Goal: Communication & Community: Answer question/provide support

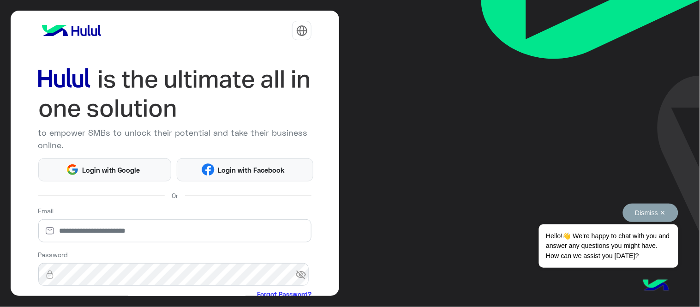
click at [650, 209] on button "Dismiss ✕" at bounding box center [650, 213] width 55 height 18
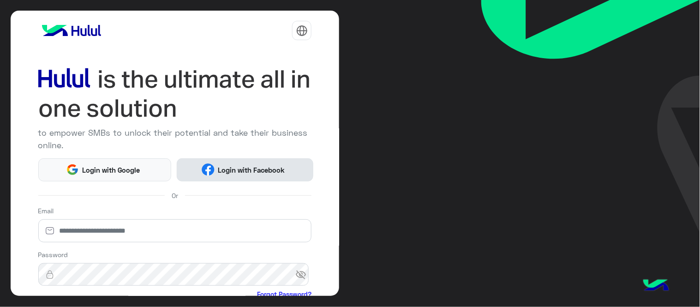
click at [254, 172] on span "Login with Facebook" at bounding box center [252, 170] width 74 height 11
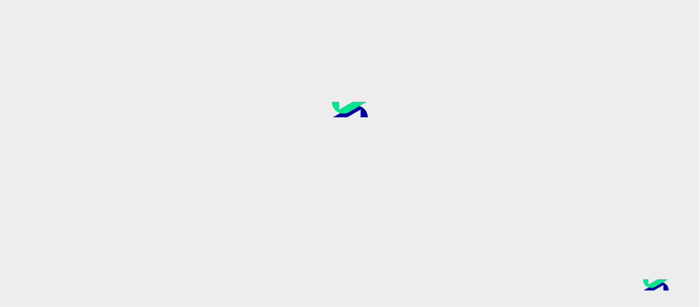
click at [399, 171] on div at bounding box center [350, 153] width 700 height 307
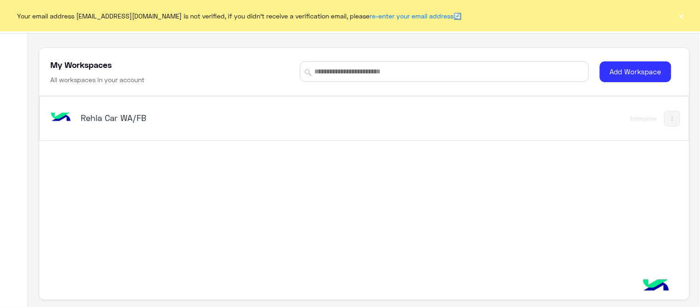
click at [679, 16] on button "×" at bounding box center [681, 15] width 9 height 9
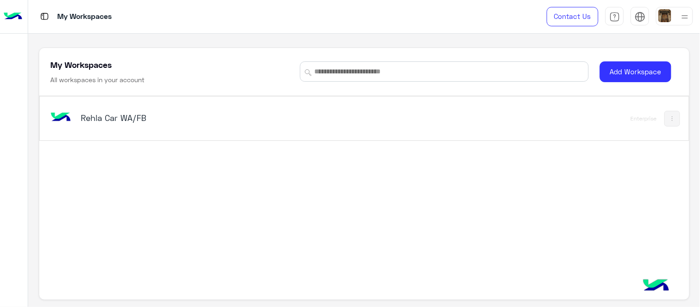
click at [121, 121] on h5 "Rehla Car WA/FB" at bounding box center [195, 117] width 228 height 11
click at [108, 120] on h5 "Rehla Car WA/FB" at bounding box center [195, 117] width 228 height 11
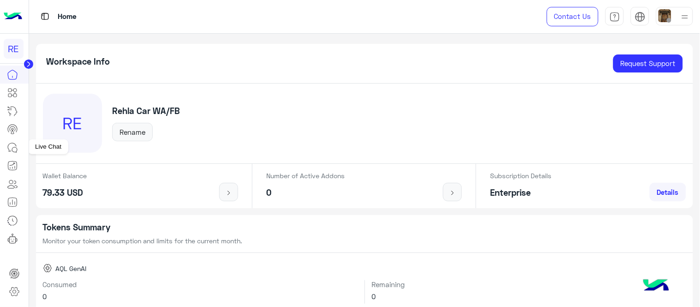
click at [12, 147] on icon at bounding box center [14, 149] width 5 height 5
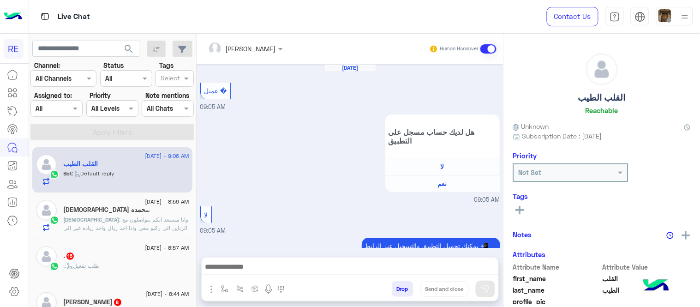
scroll to position [289, 0]
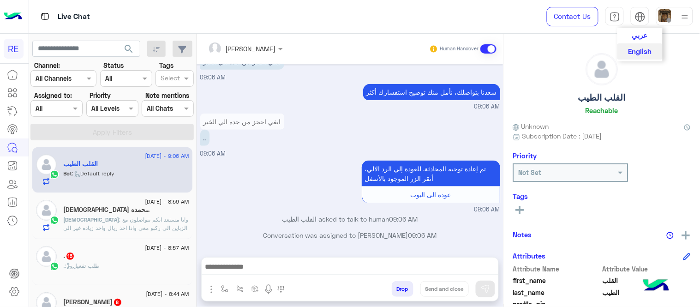
click at [644, 35] on span "عربي" at bounding box center [640, 35] width 16 height 8
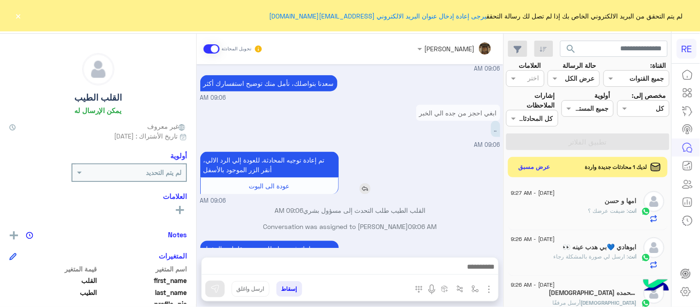
scroll to position [385, 0]
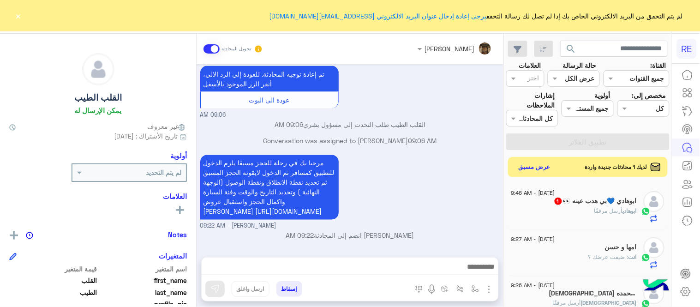
click at [20, 12] on button "×" at bounding box center [18, 15] width 9 height 9
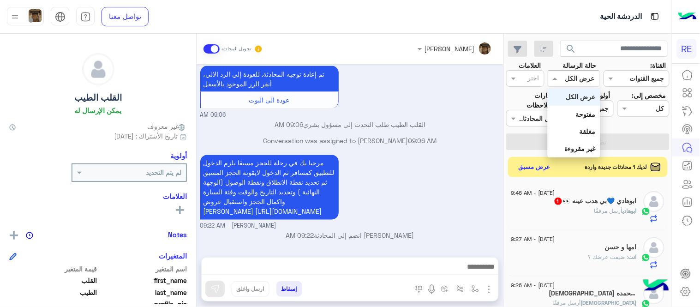
click at [577, 78] on input "text" at bounding box center [584, 79] width 21 height 10
click at [584, 145] on b "غير مقروءة" at bounding box center [580, 149] width 31 height 8
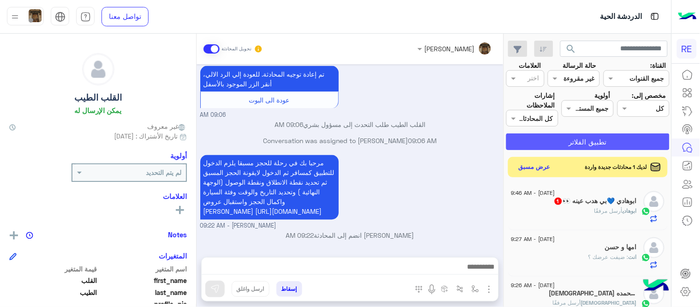
click at [584, 144] on button "تطبيق الفلاتر" at bounding box center [587, 141] width 163 height 17
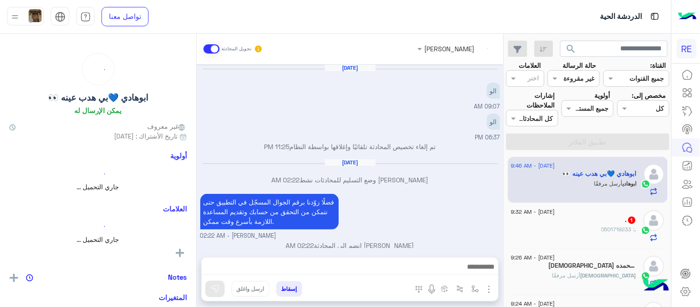
scroll to position [234, 0]
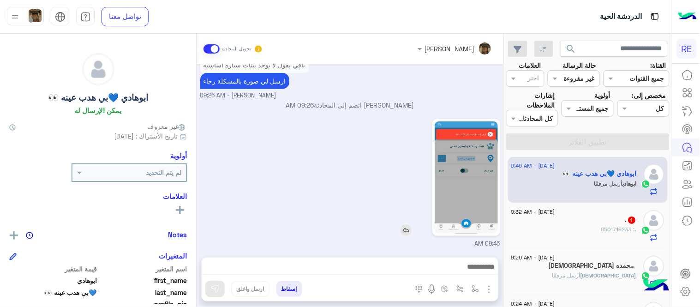
click at [478, 140] on img at bounding box center [466, 177] width 63 height 112
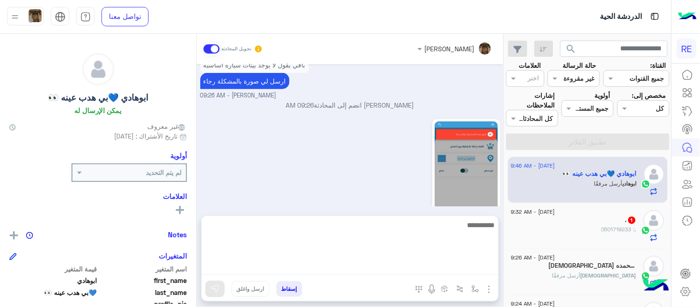
click at [433, 264] on textarea at bounding box center [350, 246] width 297 height 55
click at [460, 226] on textarea "**********" at bounding box center [350, 246] width 297 height 55
type textarea "**********"
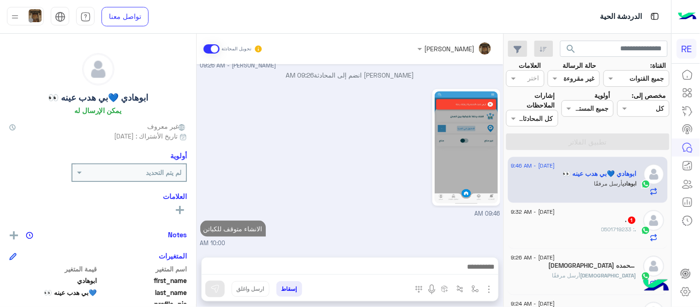
scroll to position [274, 0]
click at [619, 226] on span ": 0501719233" at bounding box center [619, 229] width 34 height 7
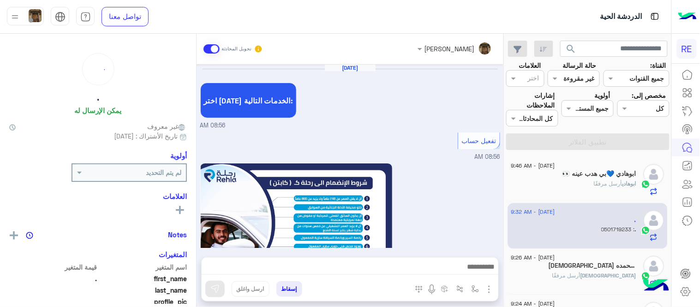
scroll to position [543, 0]
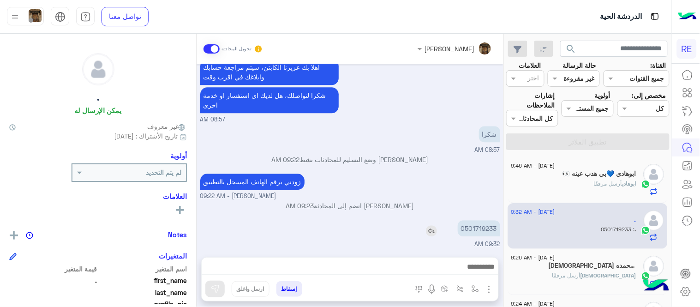
click at [482, 231] on p "0501719233" at bounding box center [479, 228] width 42 height 16
copy p "0501719233"
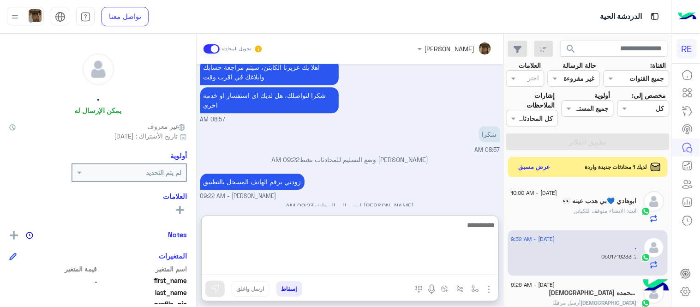
click at [414, 264] on textarea at bounding box center [350, 246] width 297 height 55
type textarea "**********"
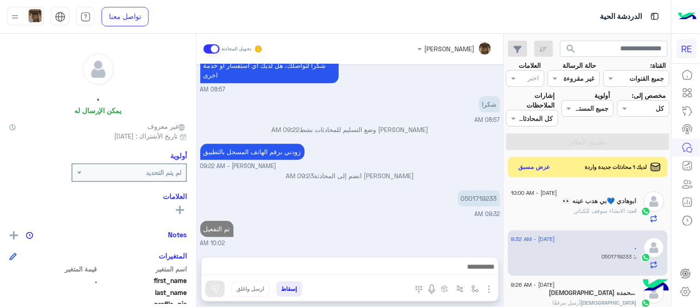
click at [482, 184] on div "[DATE] اختر [DATE] الخدمات التالية: 08:56 AM تفعيل حساب 08:56 AM يمكنك الاطلاع …" at bounding box center [350, 156] width 307 height 184
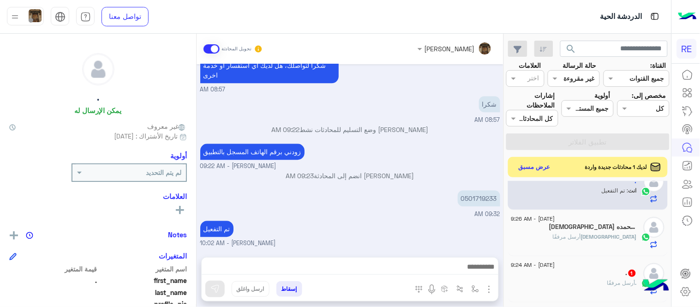
scroll to position [80, 0]
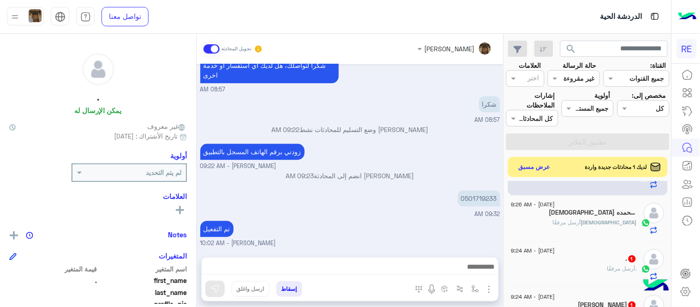
click at [595, 232] on div "[DEMOGRAPHIC_DATA] أرسل مرفقًا" at bounding box center [575, 226] width 126 height 16
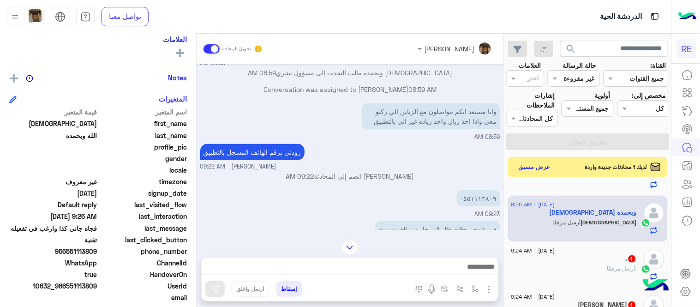
scroll to position [189, 0]
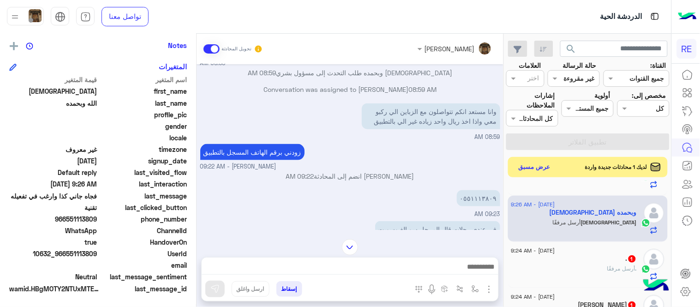
drag, startPoint x: 67, startPoint y: 219, endPoint x: 97, endPoint y: 218, distance: 30.0
click at [97, 218] on span "966551113809" at bounding box center [53, 219] width 88 height 10
copy span "551113809"
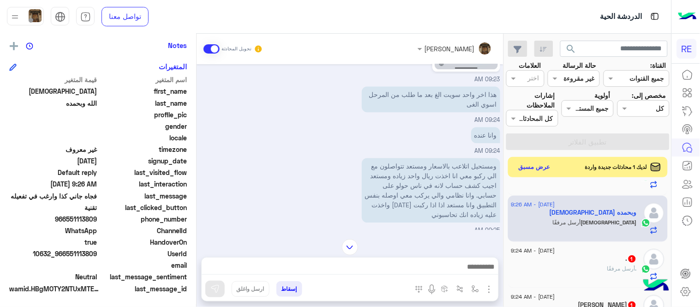
scroll to position [563, 0]
click at [293, 155] on div "ومستحيل اتلاعب بالاسعار ومستعد تتواصلون مع الي ركبو معي انا اخذت ريال واحد زياد…" at bounding box center [350, 194] width 300 height 79
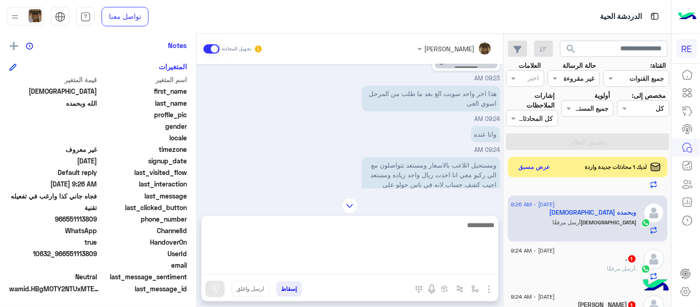
click at [446, 271] on textarea at bounding box center [350, 246] width 297 height 55
type textarea "**********"
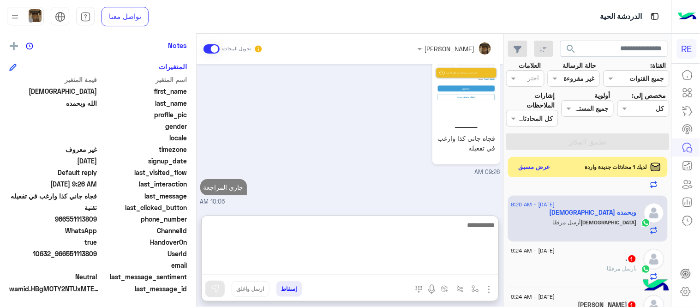
scroll to position [783, 0]
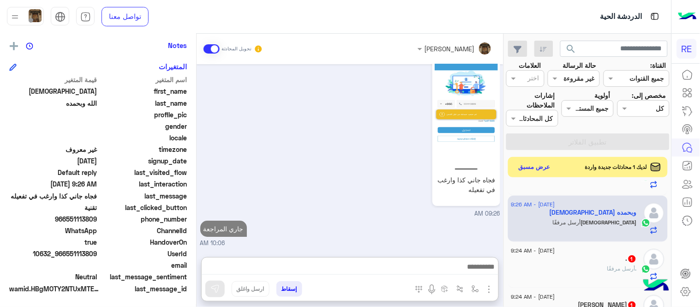
click at [587, 256] on div ". 1" at bounding box center [575, 260] width 126 height 10
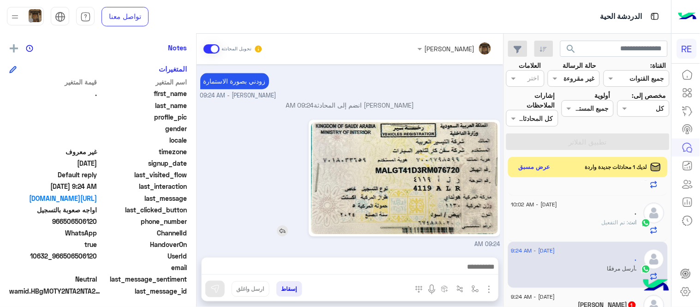
scroll to position [189, 0]
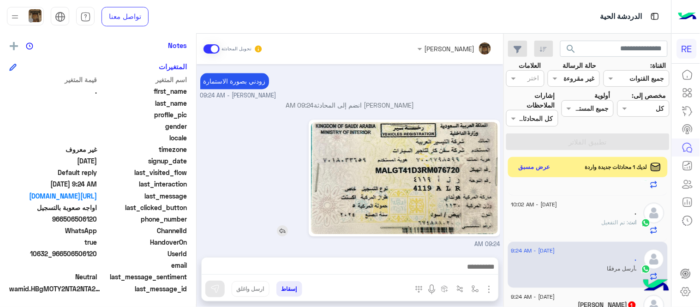
click at [397, 167] on img at bounding box center [404, 178] width 187 height 112
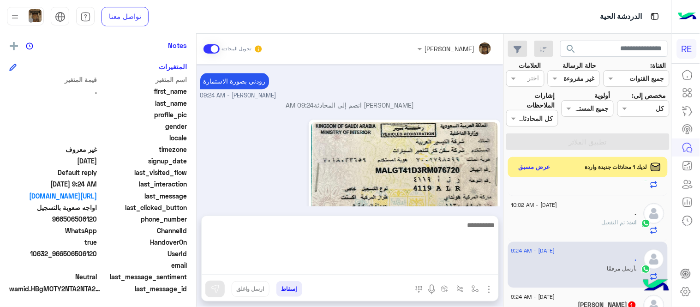
click at [383, 269] on textarea at bounding box center [350, 246] width 297 height 55
paste textarea "**********"
type textarea "**********"
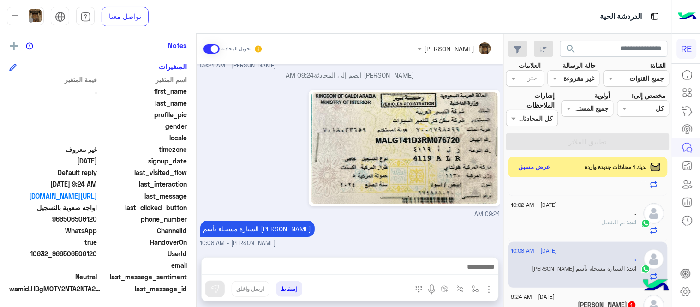
click at [467, 191] on div "[DATE] تفعيل حساب 08:07 AM يمكنك الاطلاع على شروط الانضمام لرحلة ك (كابتن ) الم…" at bounding box center [350, 156] width 307 height 184
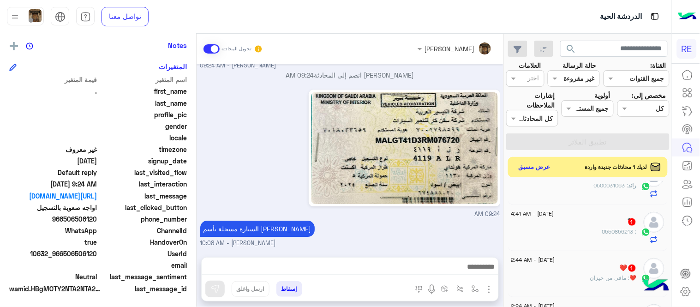
scroll to position [213, 0]
click at [564, 218] on div "ً 1" at bounding box center [575, 219] width 126 height 10
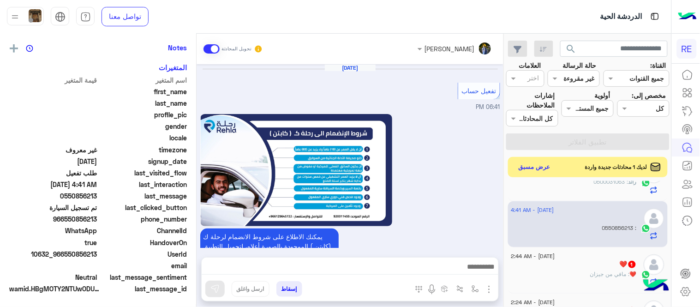
scroll to position [761, 0]
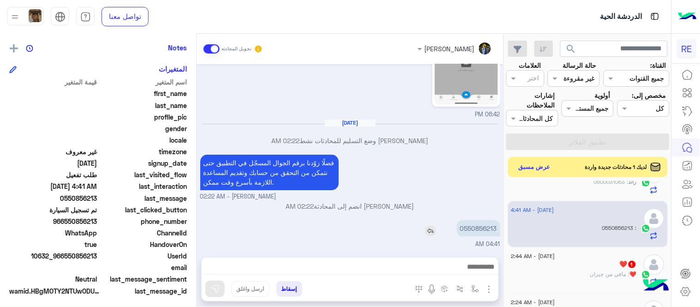
click at [467, 225] on p "0550856213" at bounding box center [478, 228] width 43 height 16
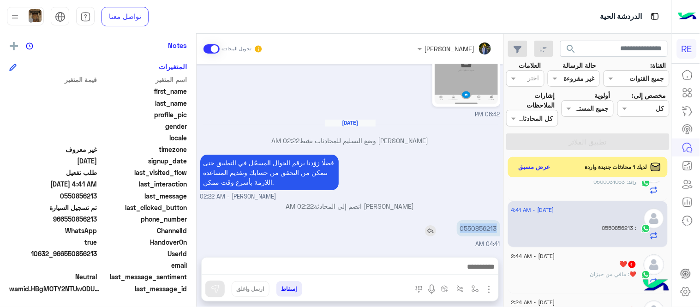
click at [467, 225] on p "0550856213" at bounding box center [478, 228] width 43 height 16
copy p "0550856213"
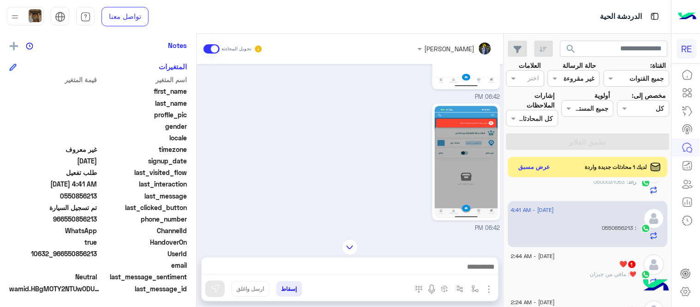
scroll to position [603, 0]
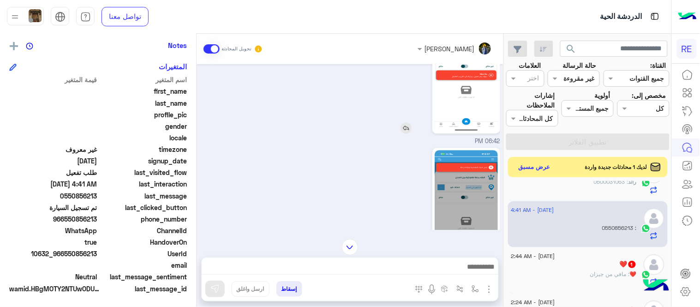
click at [470, 81] on img at bounding box center [466, 75] width 63 height 112
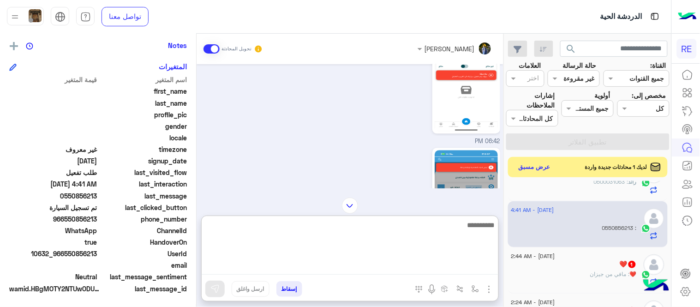
click at [306, 269] on textarea at bounding box center [350, 246] width 297 height 55
type textarea "**********"
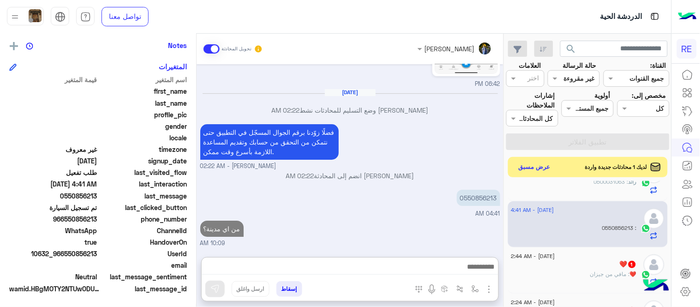
click at [388, 200] on div "[DATE] تفعيل حساب 06:41 PM يمكنك الاطلاع على شروط الانضمام لرحلة ك (كابتن ) الم…" at bounding box center [350, 156] width 307 height 184
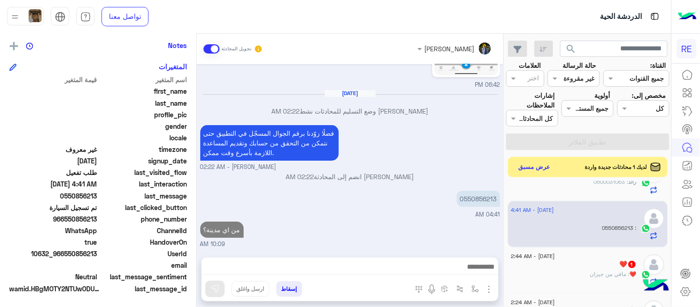
scroll to position [807, 0]
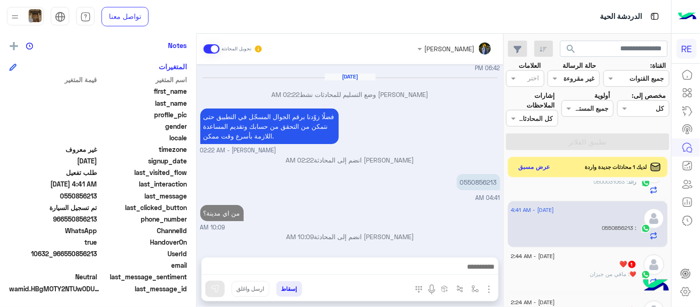
click at [590, 280] on div "❤️ : مافي من جيزان" at bounding box center [575, 278] width 126 height 16
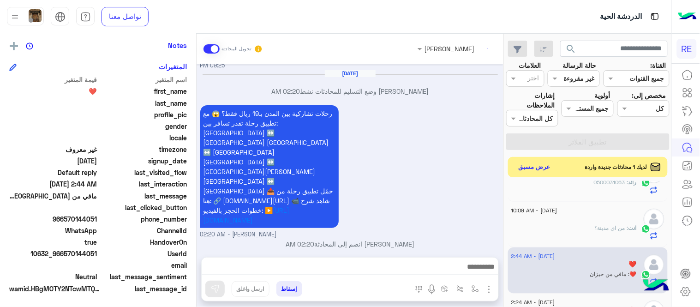
scroll to position [213, 0]
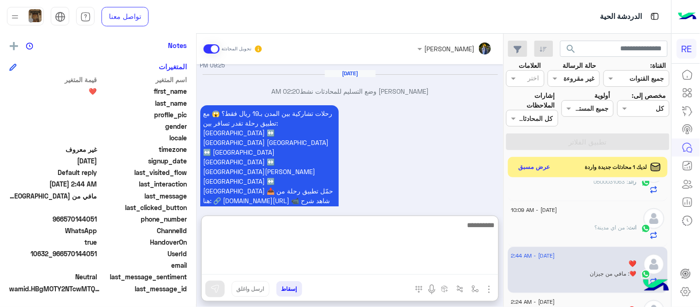
click at [436, 266] on textarea at bounding box center [350, 246] width 297 height 55
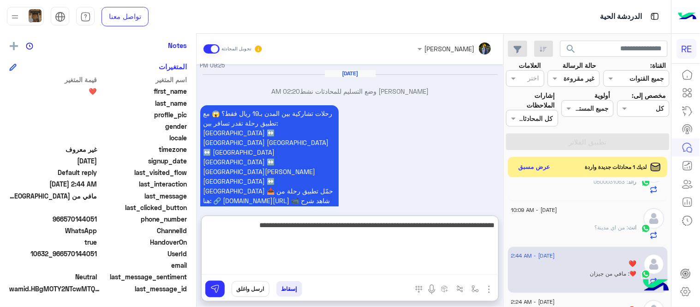
type textarea "**********"
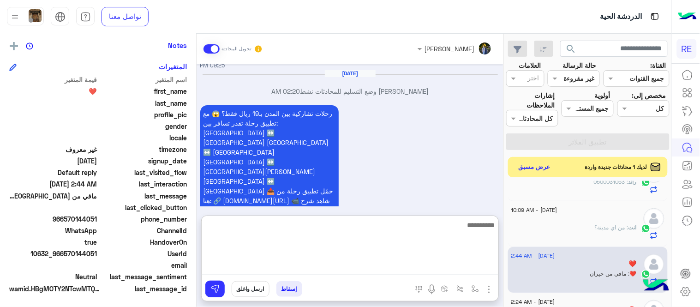
scroll to position [161, 0]
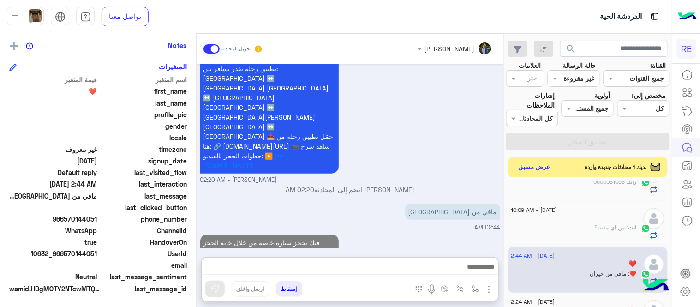
click at [459, 187] on div "[DATE] من حازان الي المدينه 09:25 PM [PERSON_NAME] بتواصلك، نأمل منك توضيح استف…" at bounding box center [350, 156] width 307 height 184
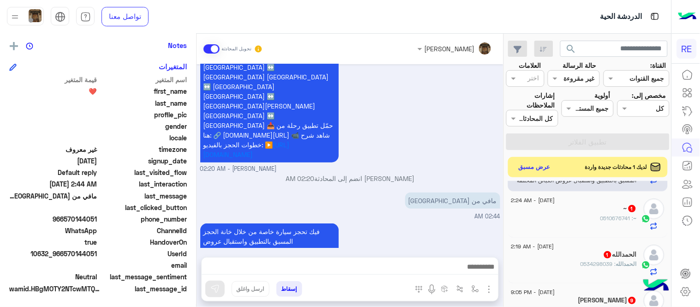
scroll to position [322, 0]
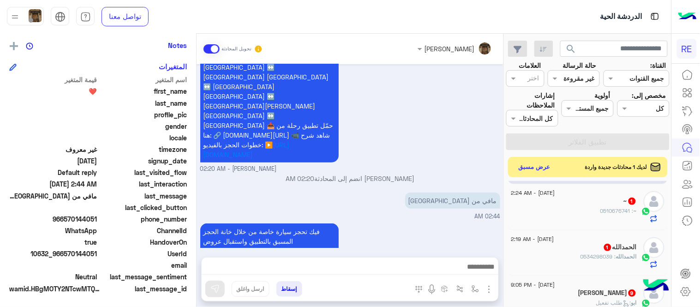
click at [582, 208] on div "~ : 0510676741" at bounding box center [575, 215] width 126 height 16
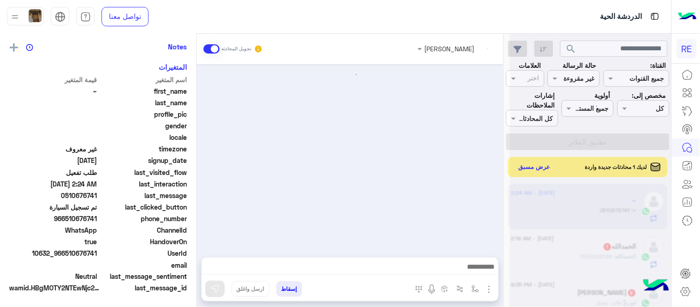
click at [582, 208] on div at bounding box center [591, 157] width 162 height 307
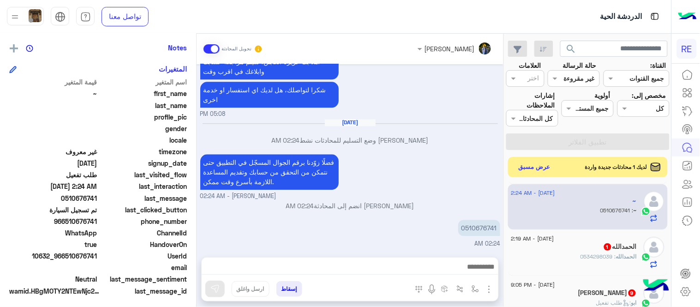
scroll to position [189, 0]
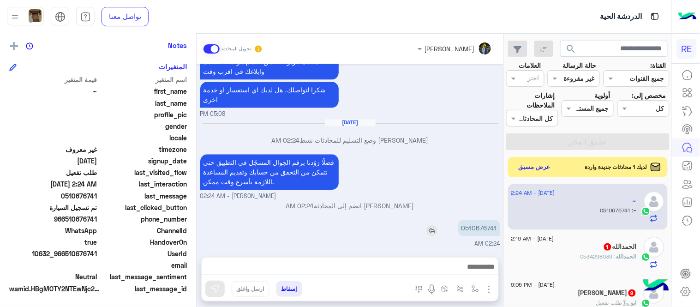
click at [481, 232] on p "0510676741" at bounding box center [479, 228] width 42 height 16
copy p "0510676741"
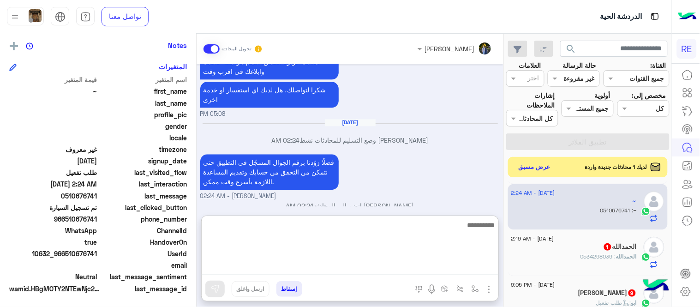
click at [351, 266] on textarea at bounding box center [350, 246] width 297 height 55
type textarea "**********"
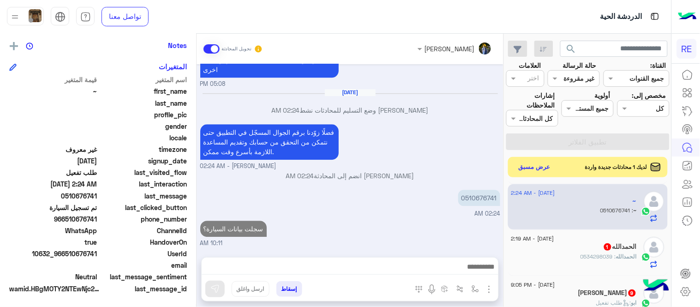
scroll to position [620, 0]
click at [568, 255] on div "ال[PERSON_NAME] : 0534298039" at bounding box center [575, 261] width 126 height 16
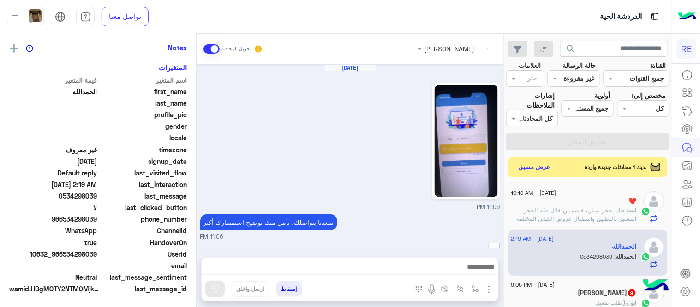
scroll to position [382, 0]
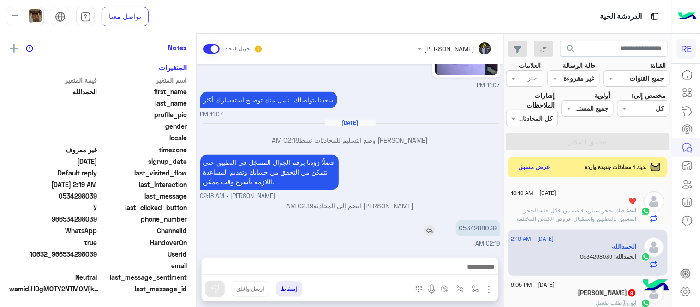
click at [478, 234] on p "0534298039" at bounding box center [478, 228] width 44 height 16
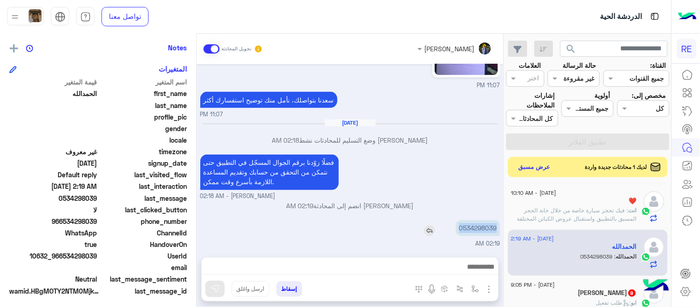
scroll to position [189, 0]
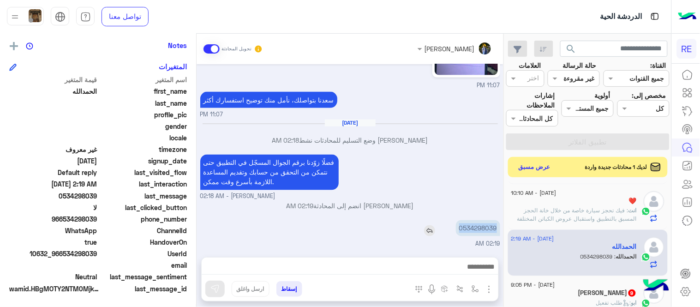
copy p "0534298039"
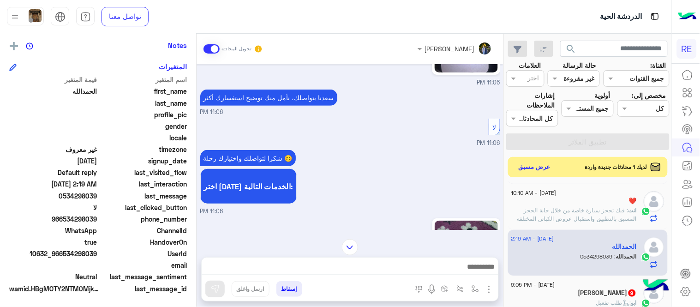
scroll to position [121, 0]
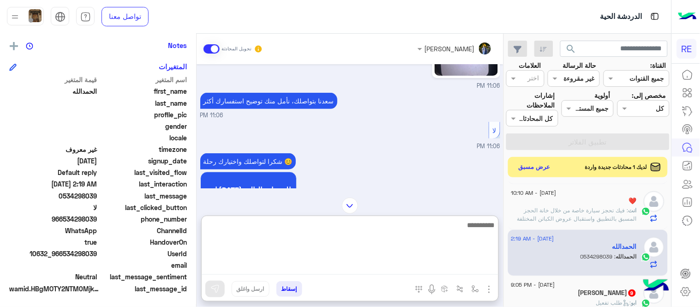
click at [386, 264] on textarea at bounding box center [350, 246] width 297 height 55
type textarea "**********"
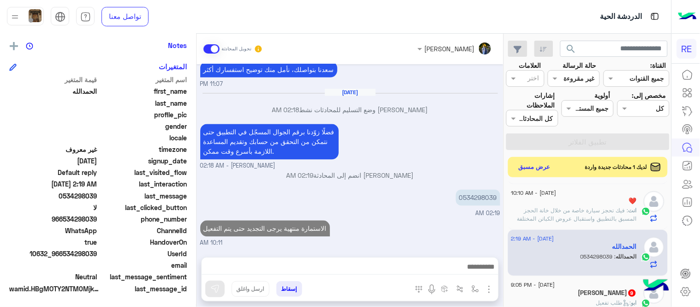
click at [433, 186] on div "[DATE] 11:06 PM [PERSON_NAME] بتواصلك، نأمل منك توضيح استفسارك أكثر 11:06 PM لا…" at bounding box center [350, 156] width 307 height 184
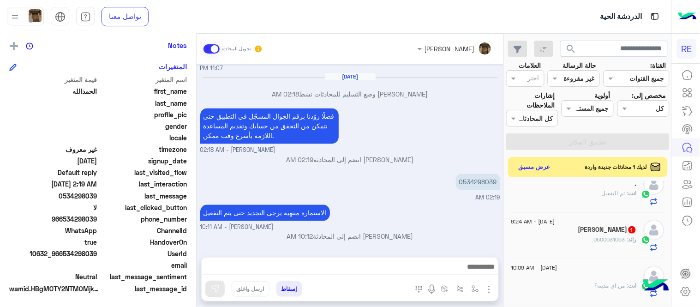
scroll to position [205, 0]
click at [567, 229] on div "[PERSON_NAME] 1" at bounding box center [575, 227] width 126 height 10
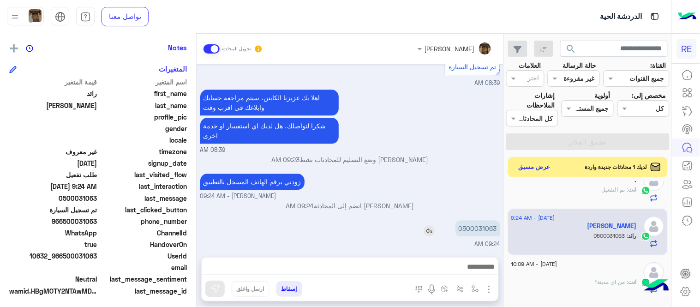
scroll to position [189, 0]
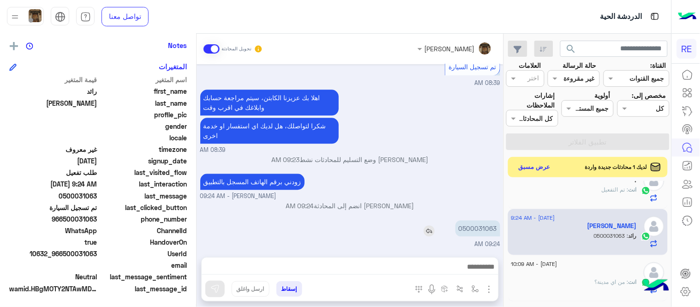
click at [488, 226] on p "0500031063" at bounding box center [478, 228] width 45 height 16
copy p "0500031063"
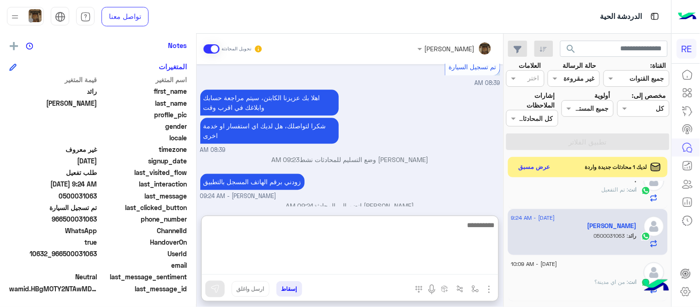
click at [430, 273] on textarea at bounding box center [350, 246] width 297 height 55
type textarea "**********"
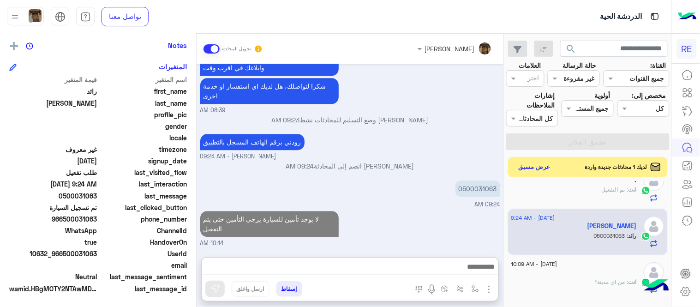
click at [460, 209] on div "لا يوجد تأمين للسيارة يرجى التأمين حتى يتم التفعيل 10:14 AM" at bounding box center [350, 228] width 300 height 39
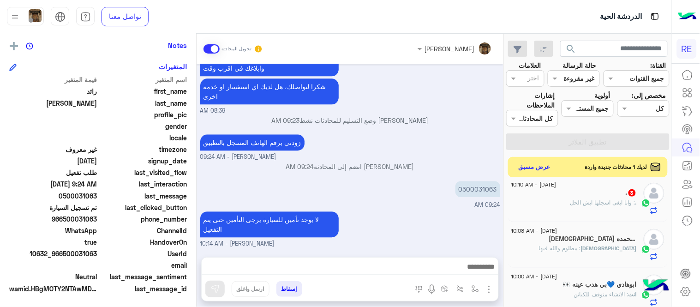
scroll to position [0, 0]
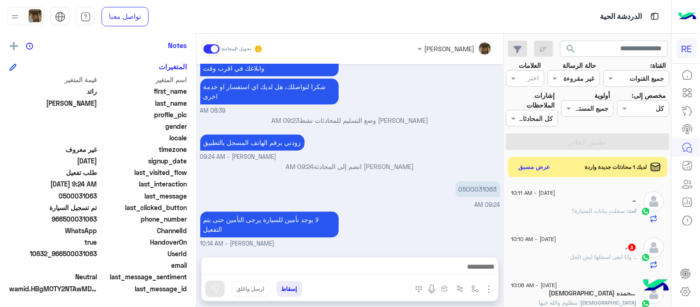
click at [581, 241] on div "[DATE] - 10:10 AM" at bounding box center [575, 240] width 126 height 6
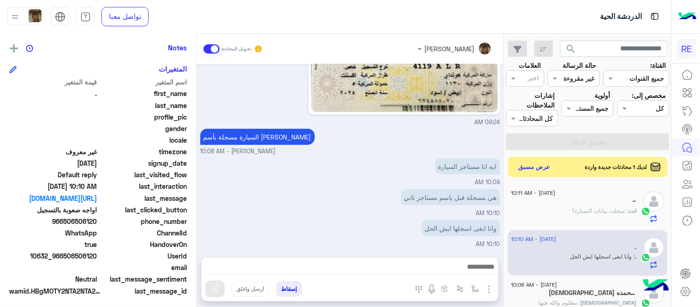
scroll to position [189, 0]
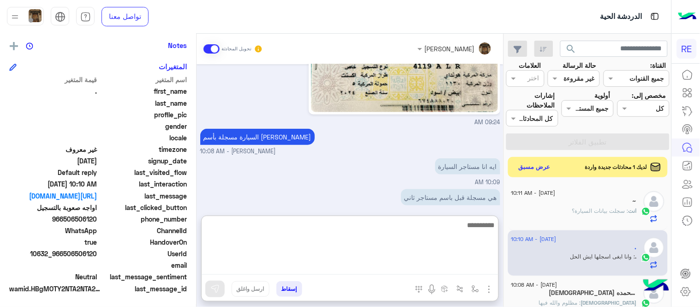
click at [336, 269] on textarea at bounding box center [350, 246] width 297 height 55
type textarea "**********"
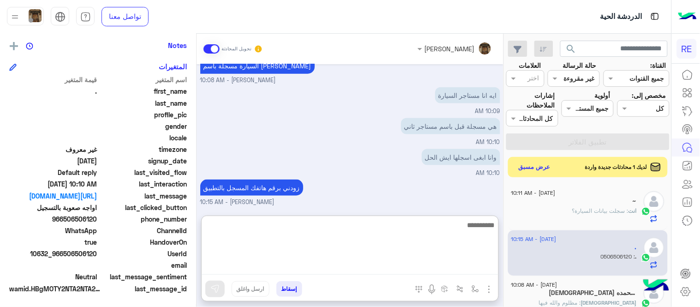
scroll to position [305, 0]
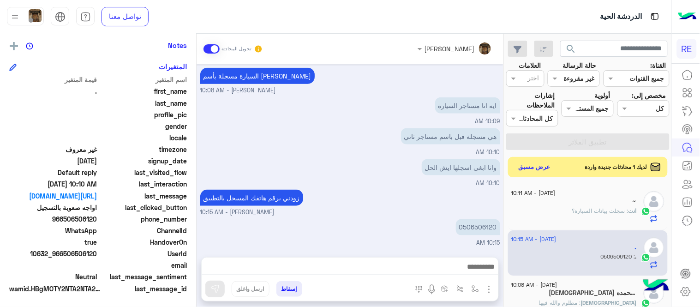
click at [385, 187] on div "زودني برقم هاتفك المسجل بالتطبيق [PERSON_NAME] - 10:15 AM" at bounding box center [350, 202] width 300 height 30
click at [475, 228] on p "0506506120" at bounding box center [478, 228] width 44 height 16
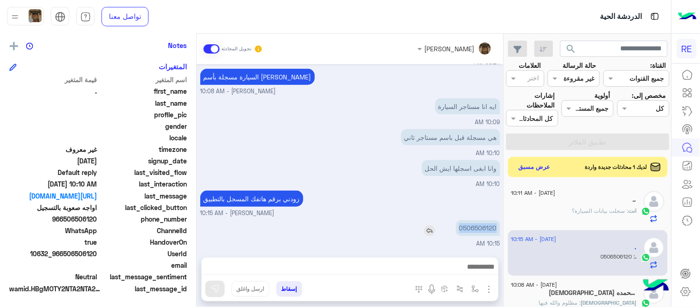
click at [475, 228] on p "0506506120" at bounding box center [478, 228] width 44 height 16
copy p "0506506120"
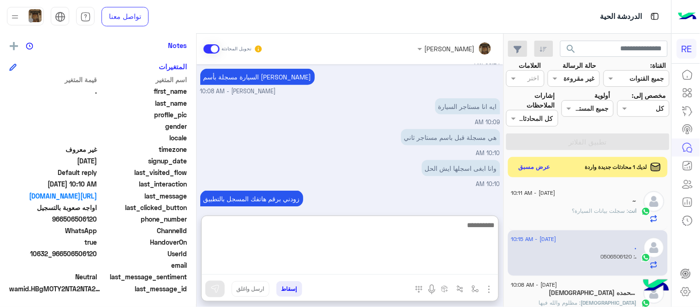
scroll to position [305, 0]
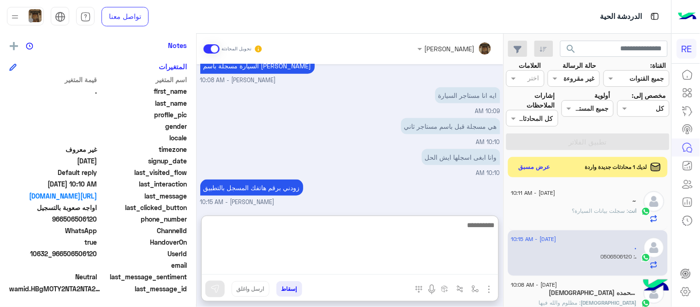
click at [337, 268] on textarea at bounding box center [350, 246] width 297 height 55
type textarea "**********"
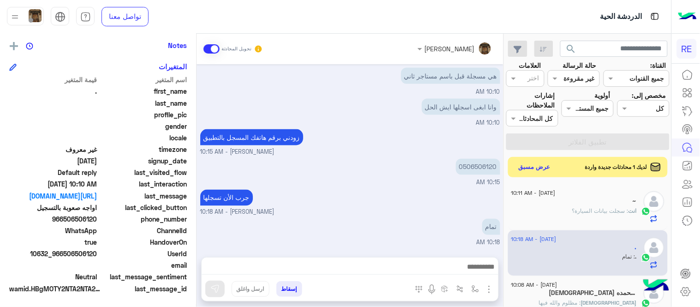
click at [411, 176] on div "[DATE] مرحبا بك، اترك لنا استفسارك وسيتم مراجعته وابلاغك في أقرب وقت السيارة مس…" at bounding box center [350, 156] width 307 height 184
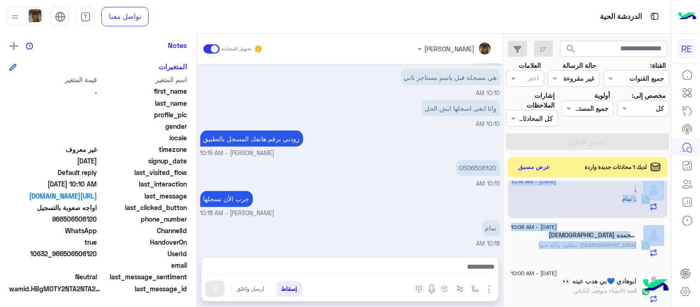
scroll to position [0, 0]
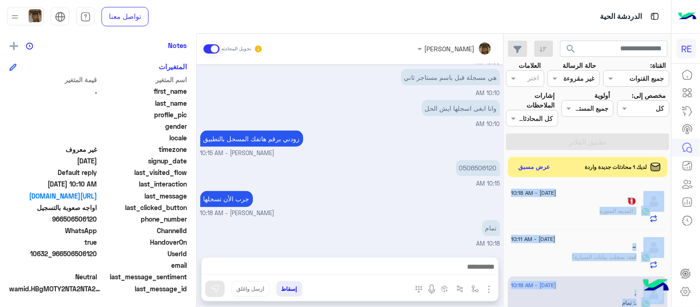
drag, startPoint x: 508, startPoint y: 209, endPoint x: 511, endPoint y: 166, distance: 43.0
click at [511, 166] on div "search القناة: القناه جميع القنوات حالة الرسالة القناه غير مقروءة العلامات اختر…" at bounding box center [588, 172] width 167 height 277
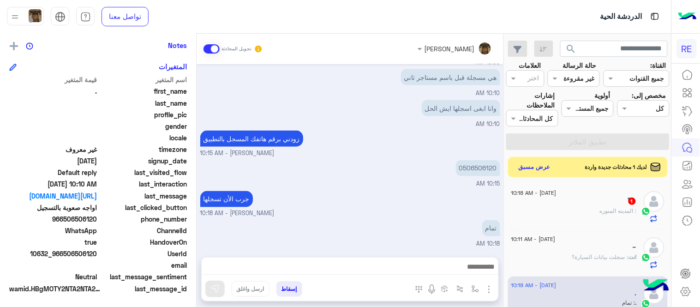
click at [453, 185] on div "0506506120 10:15 AM" at bounding box center [350, 173] width 300 height 31
click at [536, 163] on button "عرض مسبق" at bounding box center [534, 167] width 39 height 12
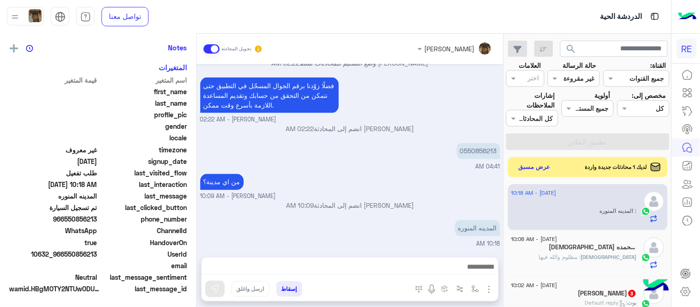
scroll to position [189, 0]
click at [480, 154] on p "0550856213" at bounding box center [478, 151] width 43 height 16
copy p "0550856213"
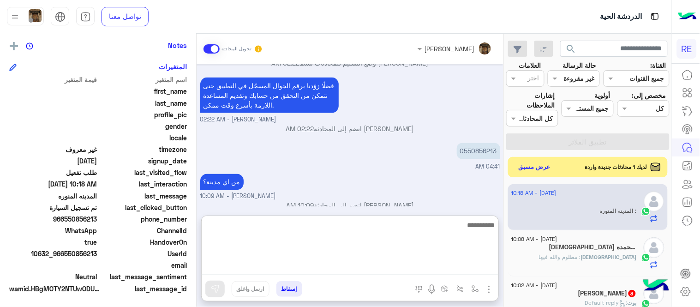
click at [399, 273] on textarea at bounding box center [350, 246] width 297 height 55
type textarea "**********"
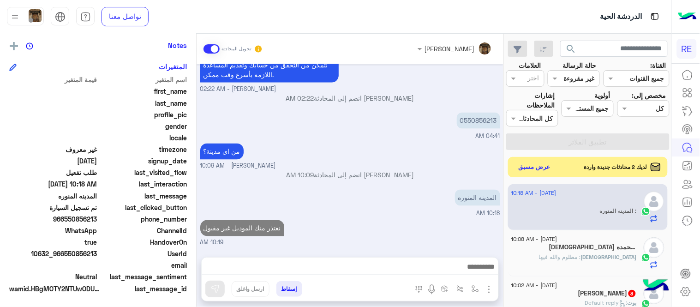
click at [587, 287] on div "[DATE] - 10:02 AM" at bounding box center [575, 286] width 126 height 6
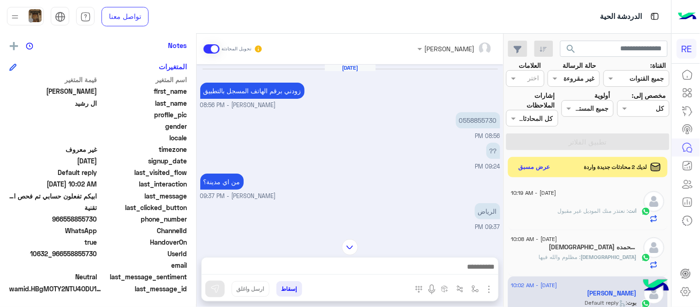
scroll to position [282, 0]
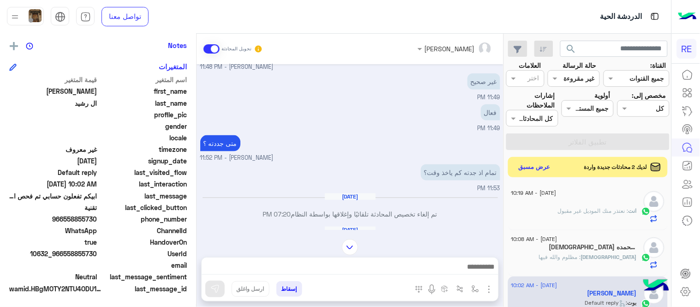
drag, startPoint x: 66, startPoint y: 219, endPoint x: 100, endPoint y: 224, distance: 34.0
click at [100, 224] on div "phone_number [PHONE_NUMBER]" at bounding box center [98, 220] width 178 height 12
copy div "phone_number 966"
click at [84, 215] on span "966558855730" at bounding box center [53, 219] width 88 height 10
drag, startPoint x: 65, startPoint y: 219, endPoint x: 98, endPoint y: 222, distance: 33.4
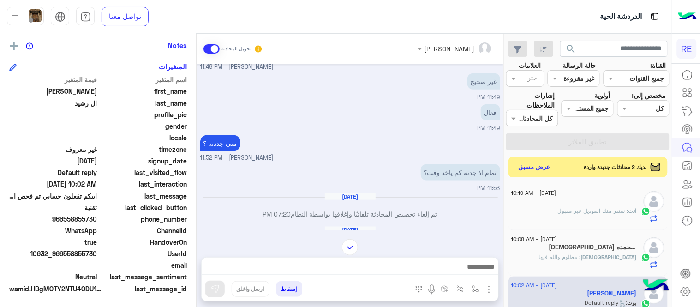
click at [97, 222] on span "966558855730" at bounding box center [53, 219] width 88 height 10
copy span "558855730"
click at [474, 289] on img "button" at bounding box center [475, 288] width 7 height 7
click at [446, 268] on input "text" at bounding box center [447, 269] width 62 height 11
type input "*"
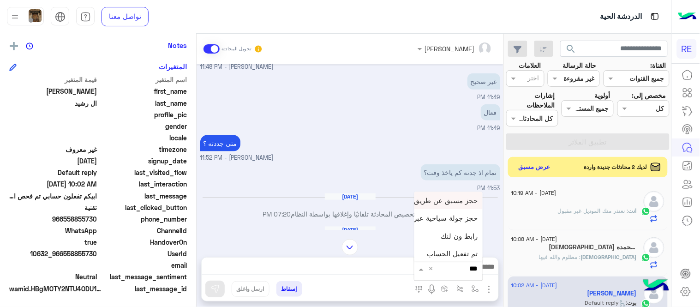
type input "****"
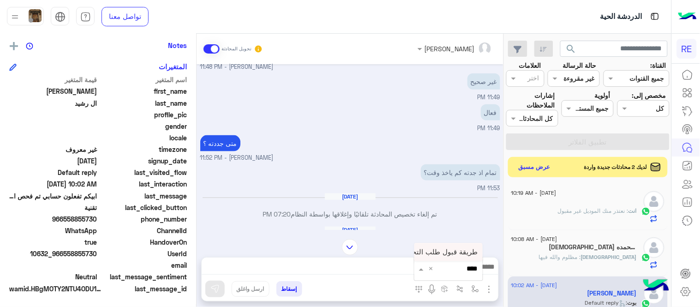
click at [431, 250] on span "طريقة قبول طلب التحقق تفعيل ابشر ككابتن" at bounding box center [413, 252] width 130 height 8
type textarea "**********"
click at [211, 289] on img at bounding box center [215, 288] width 9 height 9
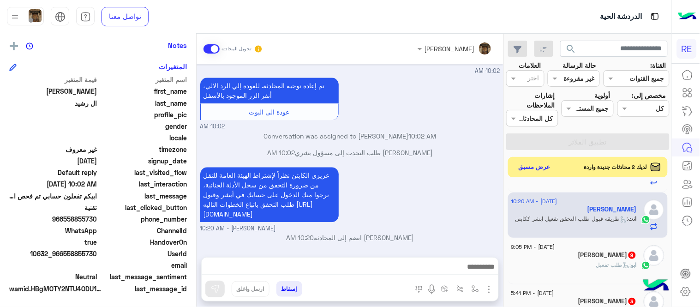
scroll to position [0, 0]
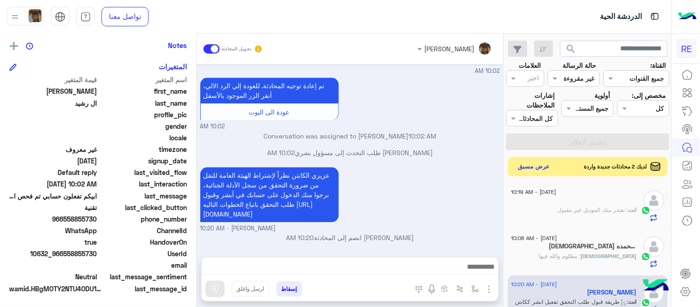
click at [541, 162] on button "عرض مسبق" at bounding box center [534, 167] width 39 height 12
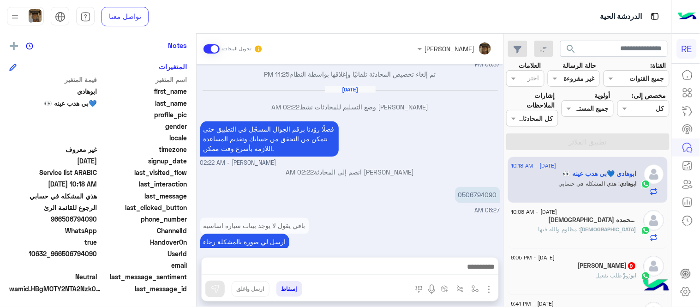
scroll to position [754, 0]
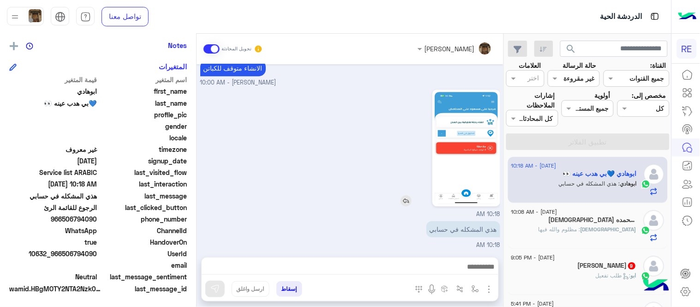
click at [462, 153] on img at bounding box center [466, 148] width 63 height 112
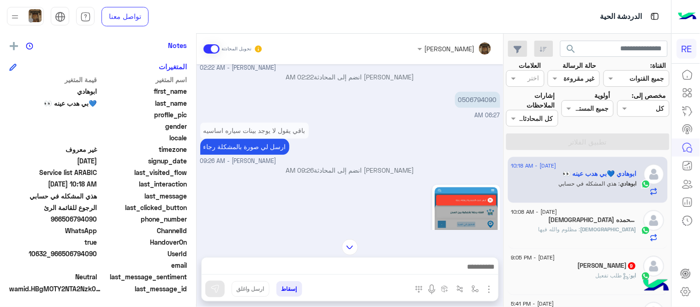
scroll to position [483, 0]
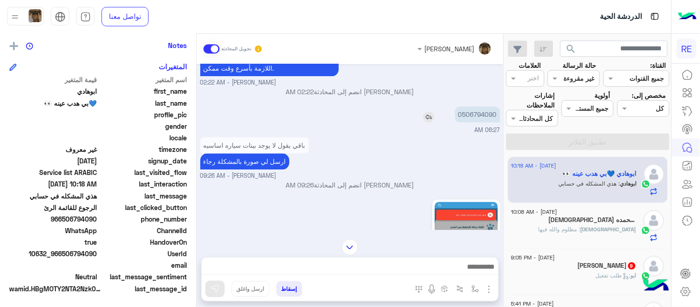
click at [473, 113] on p "0506794090" at bounding box center [477, 115] width 45 height 16
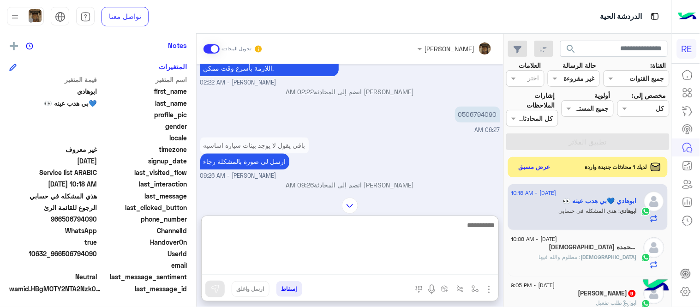
click at [393, 270] on textarea at bounding box center [350, 246] width 297 height 55
type textarea "********"
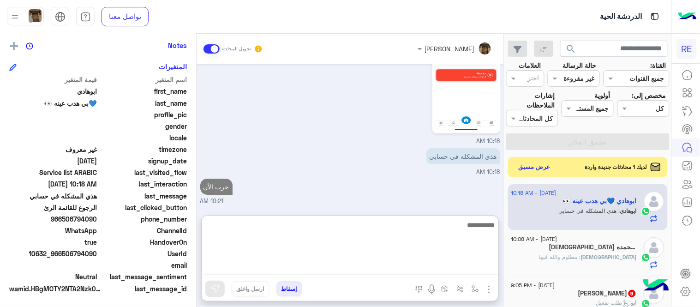
scroll to position [825, 0]
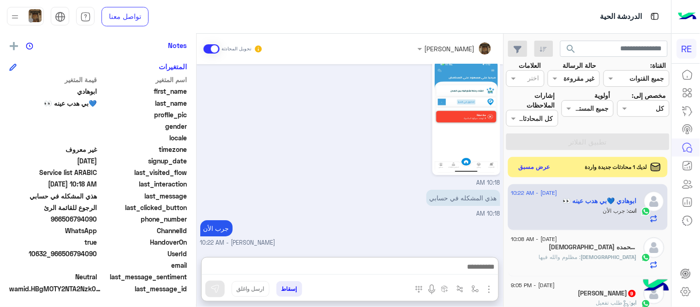
click at [441, 210] on div "[PERSON_NAME] تحويل المحادثة [DATE] 11:23 PM تفعيل الحساب 11:23 PM زودني برقم ا…" at bounding box center [350, 172] width 307 height 277
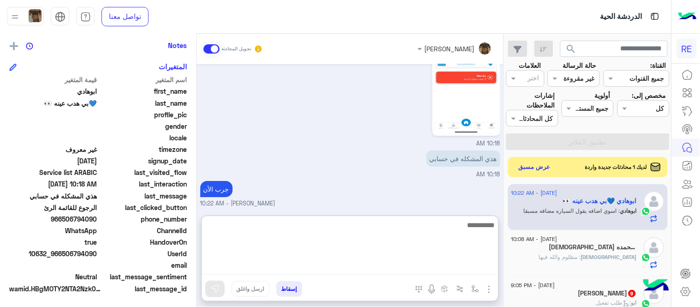
click at [412, 268] on textarea at bounding box center [350, 246] width 297 height 55
type textarea "*"
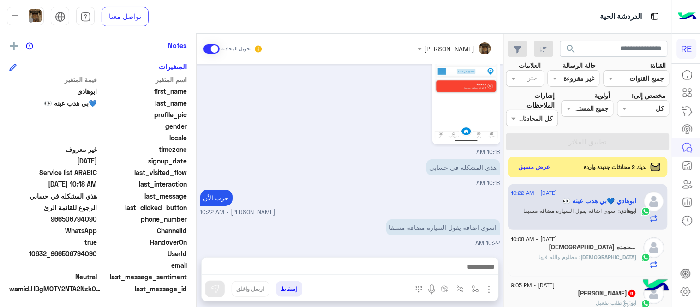
click at [371, 174] on div "هذي المشكله في حسابي 10:18 AM" at bounding box center [350, 172] width 300 height 31
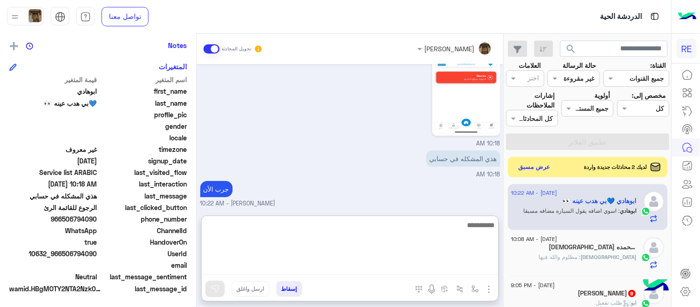
click at [383, 260] on textarea at bounding box center [350, 246] width 297 height 55
type textarea "**********"
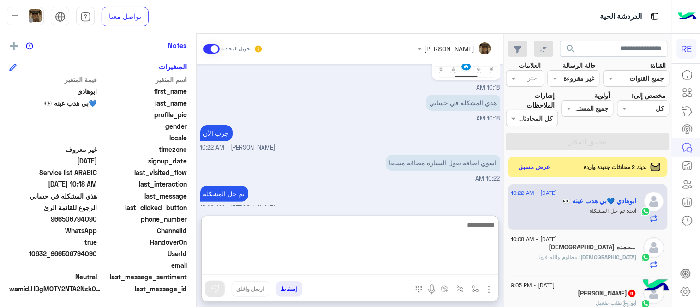
scroll to position [885, 0]
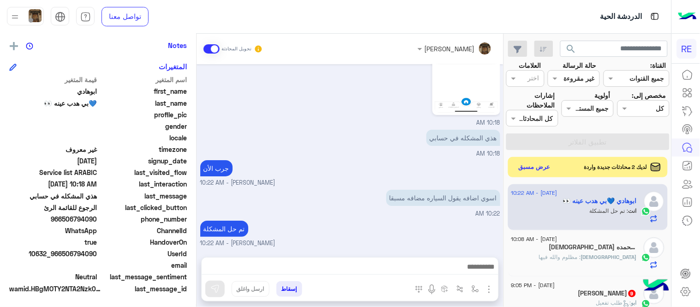
click at [368, 189] on div "[DATE] 11:23 PM تفعيل الحساب 11:23 PM زودني برقم الهاتف بالتطبيق [PERSON_NAME] …" at bounding box center [350, 156] width 307 height 184
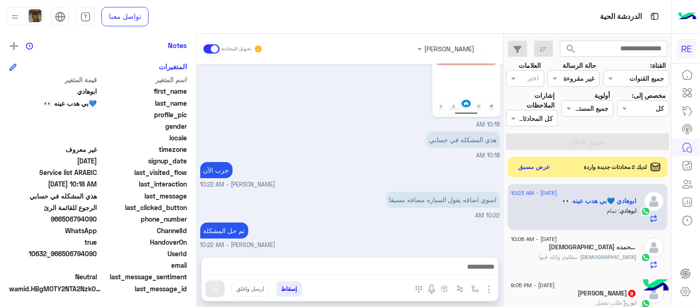
scroll to position [874, 0]
